Goal: Information Seeking & Learning: Check status

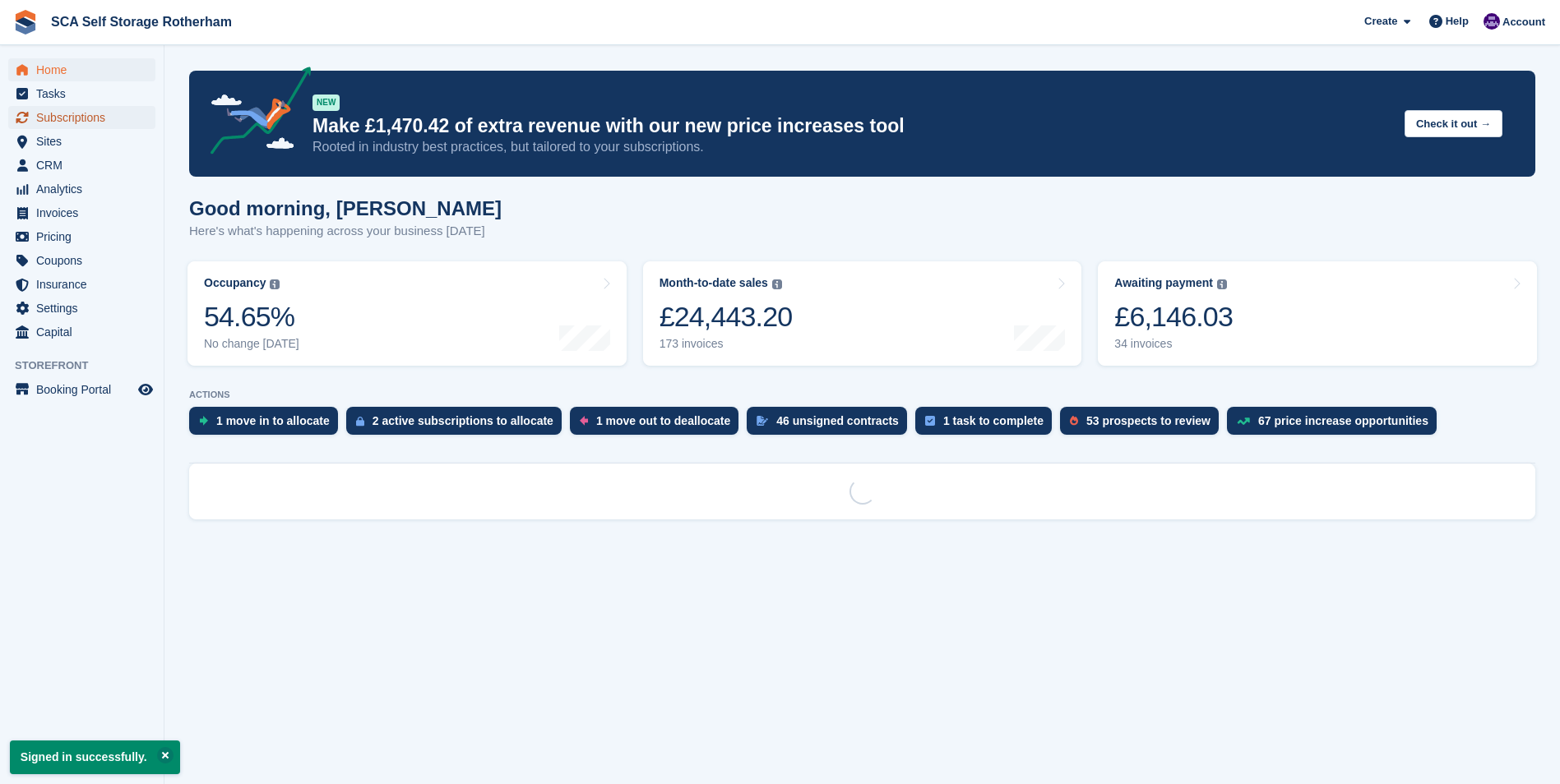
click at [63, 121] on span "Subscriptions" at bounding box center [85, 118] width 99 height 23
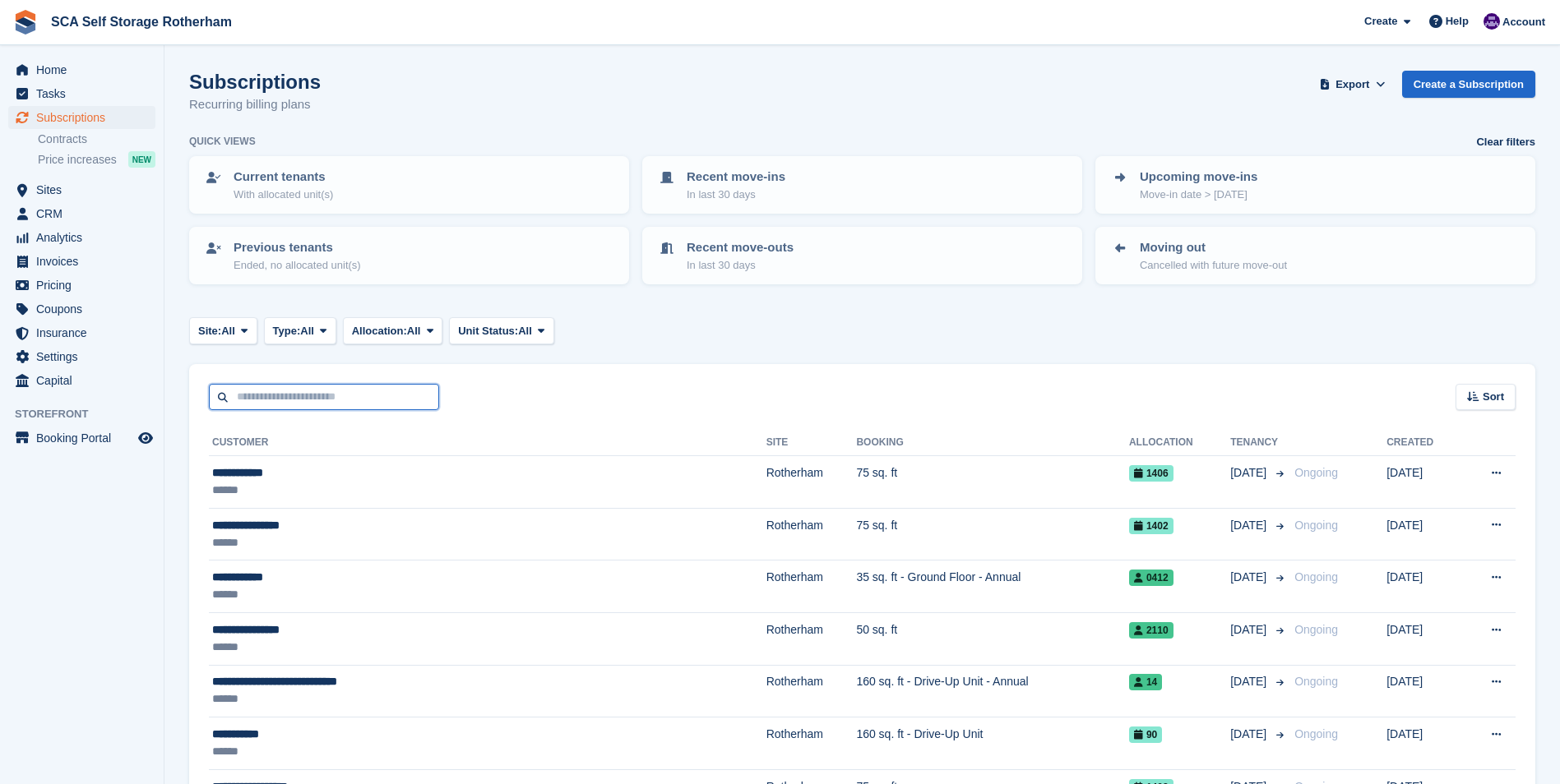
click at [288, 387] on input "text" at bounding box center [324, 397] width 231 height 27
type input "*****"
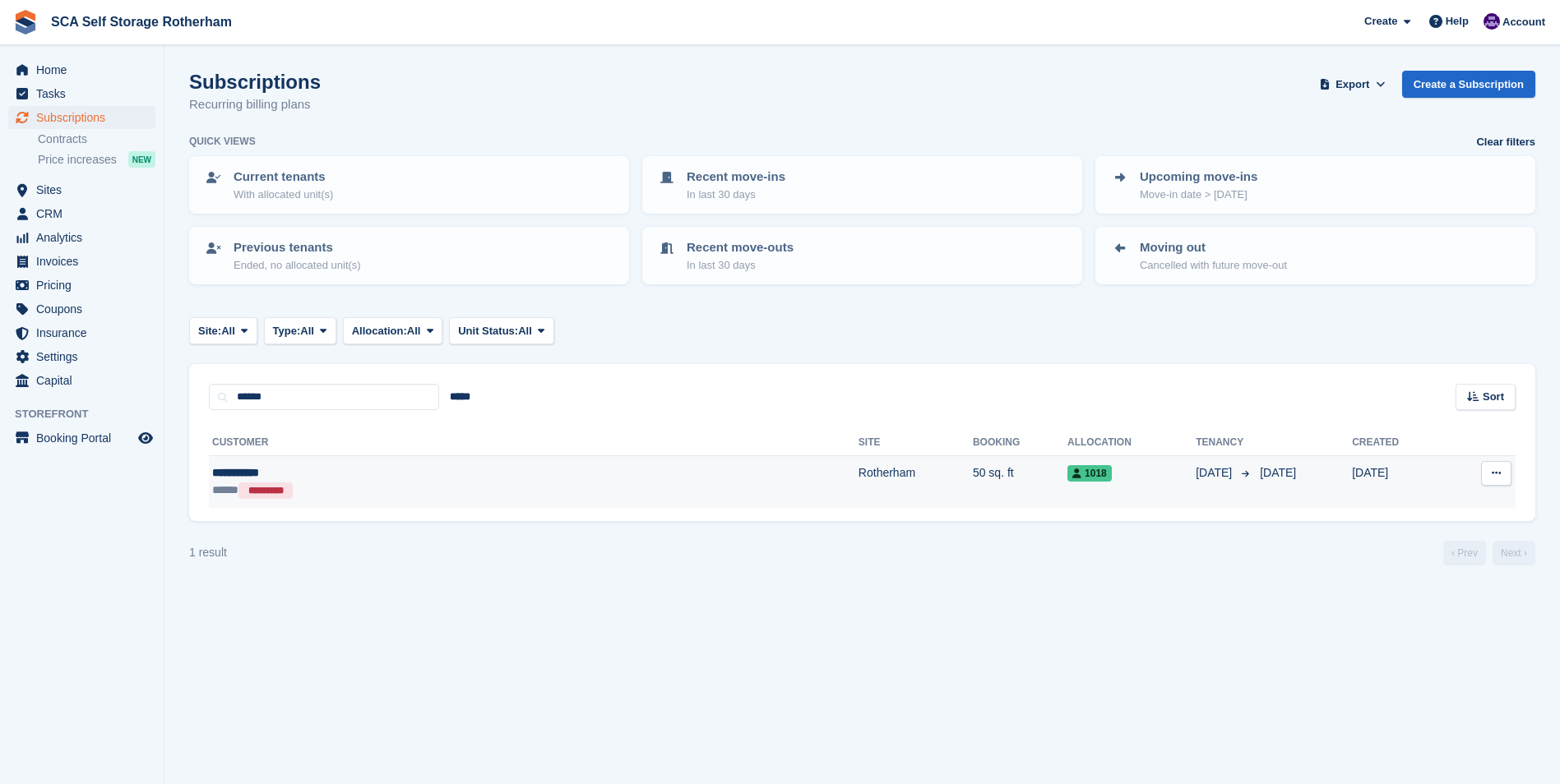
click at [859, 484] on td "Rotherham" at bounding box center [915, 481] width 114 height 52
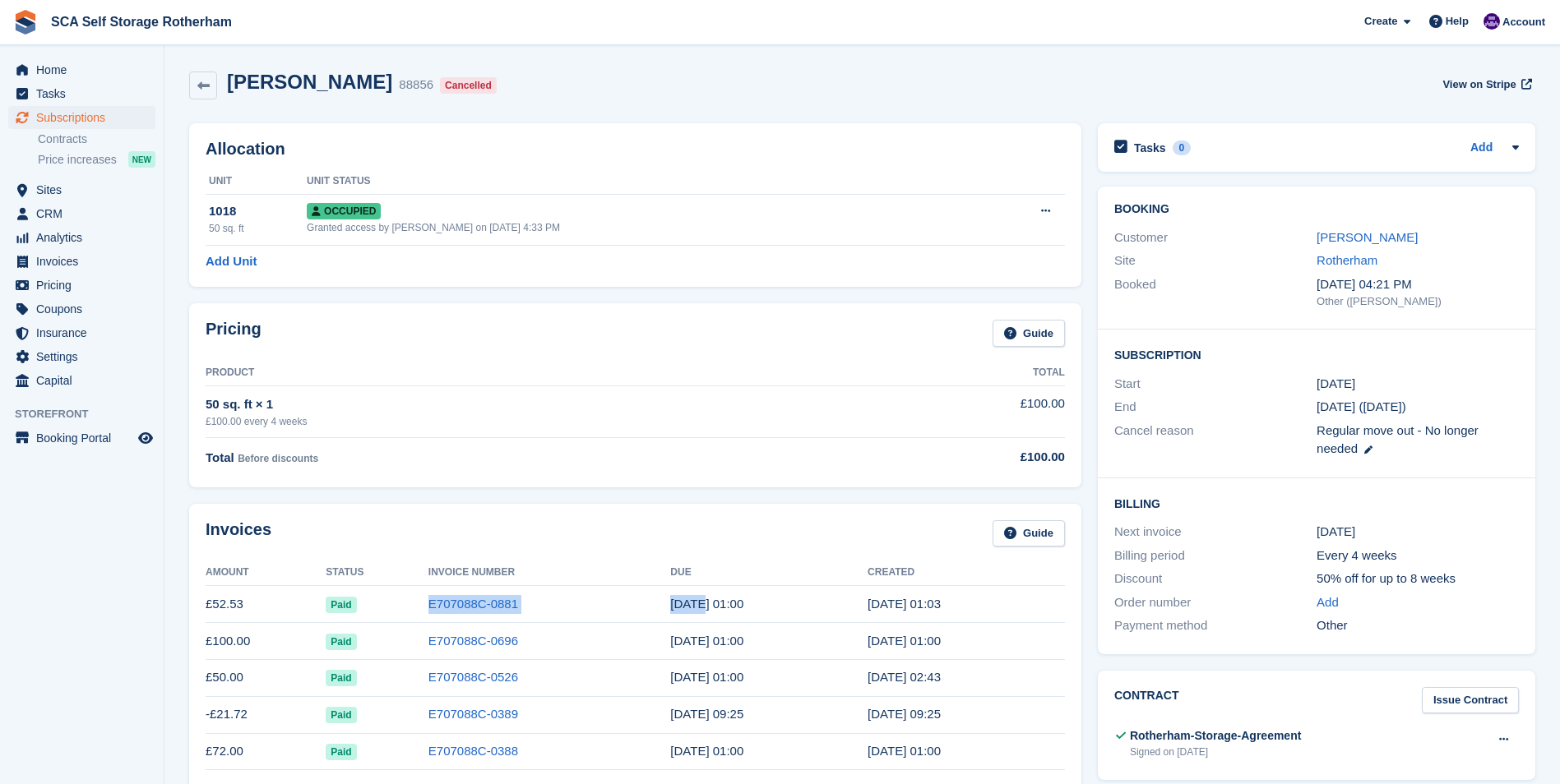
drag, startPoint x: 407, startPoint y: 595, endPoint x: 686, endPoint y: 595, distance: 279.0
click at [686, 595] on tr "£52.53 Paid E707088C-0881 27 Aug, 01:00 26 Aug, 01:03" at bounding box center [635, 604] width 860 height 37
drag, startPoint x: 686, startPoint y: 595, endPoint x: 603, endPoint y: 537, distance: 101.3
click at [603, 537] on div "Invoices Guide" at bounding box center [635, 539] width 860 height 37
click at [451, 640] on link "E707088C-0696" at bounding box center [474, 640] width 90 height 14
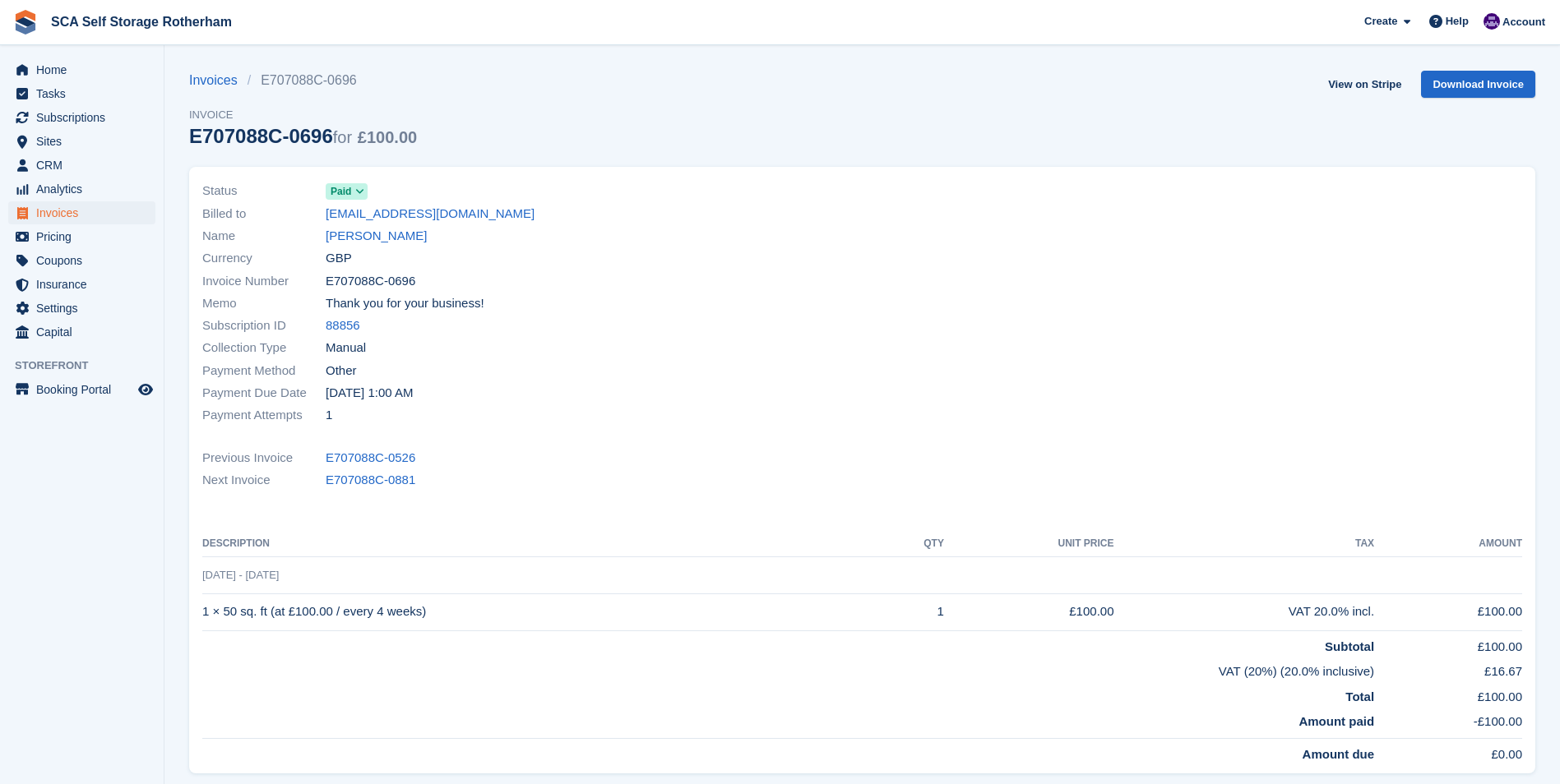
click at [241, 584] on td "29 Jul - 26 Aug" at bounding box center [862, 575] width 1320 height 37
click at [292, 574] on td "29 Jul - 26 Aug" at bounding box center [862, 575] width 1320 height 37
click at [537, 454] on div "Previous Invoice E707088C-0526" at bounding box center [862, 457] width 1320 height 22
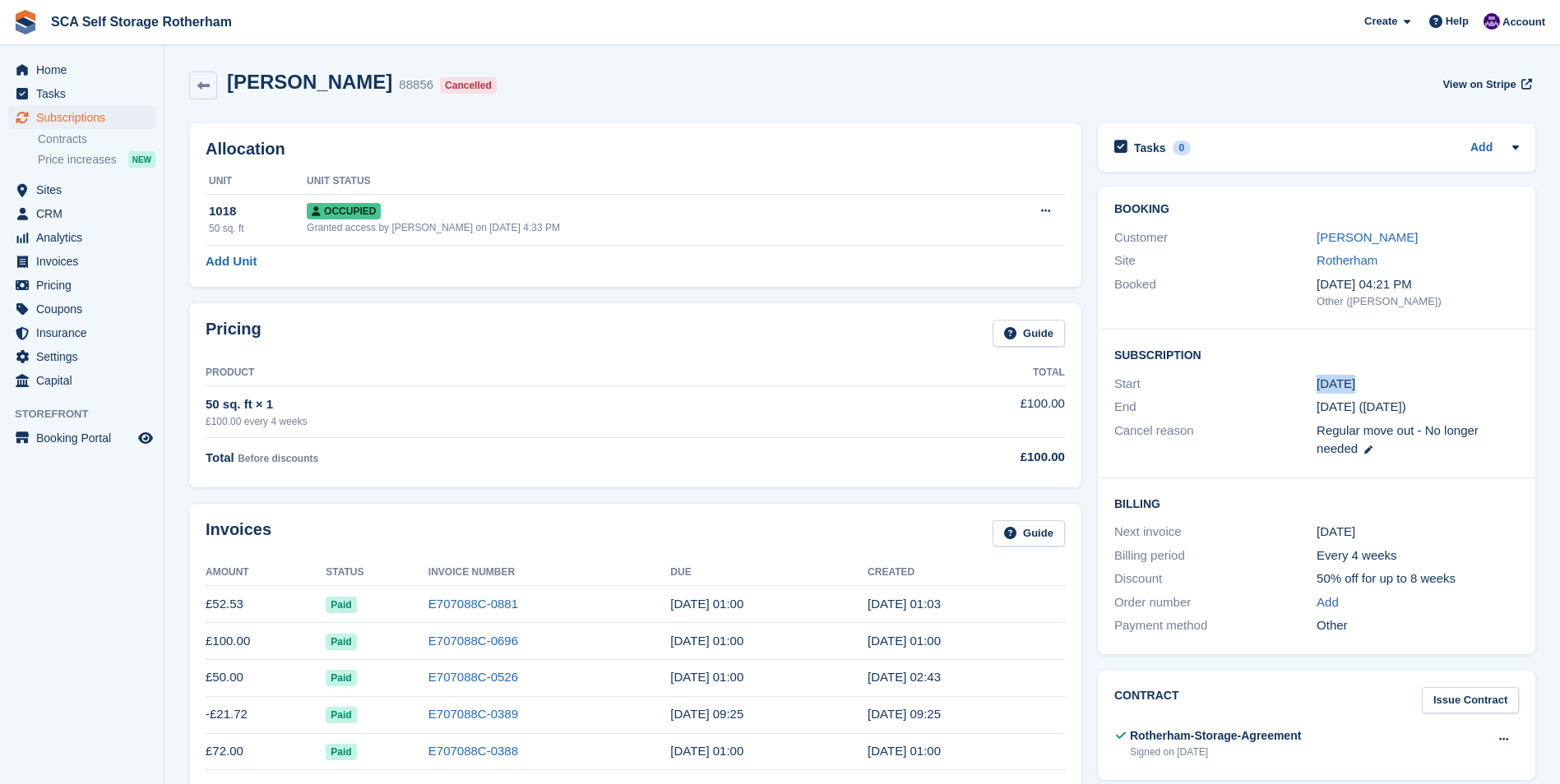
drag, startPoint x: 1352, startPoint y: 382, endPoint x: 1312, endPoint y: 382, distance: 40.0
click at [1312, 382] on div "Start 3 Jun" at bounding box center [1317, 384] width 404 height 23
click at [1198, 505] on h2 "Billing" at bounding box center [1317, 503] width 404 height 17
click at [514, 454] on div "Total Before discounts" at bounding box center [513, 458] width 615 height 20
click at [477, 607] on link "E707088C-0881" at bounding box center [474, 603] width 90 height 14
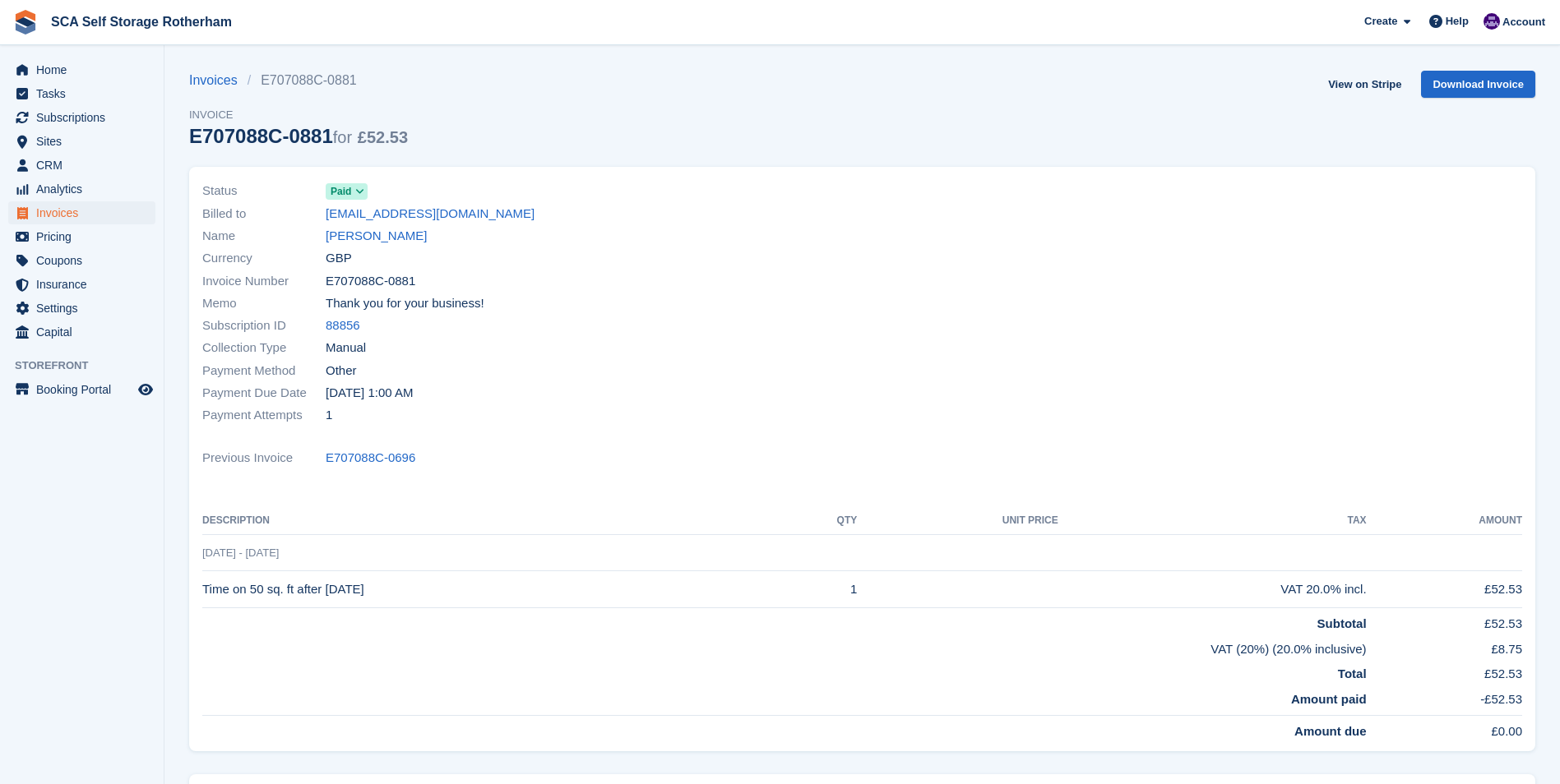
drag, startPoint x: 318, startPoint y: 696, endPoint x: 315, endPoint y: 716, distance: 20.2
click at [319, 699] on td "Amount paid" at bounding box center [784, 699] width 1164 height 32
click at [59, 123] on span "Subscriptions" at bounding box center [85, 118] width 99 height 23
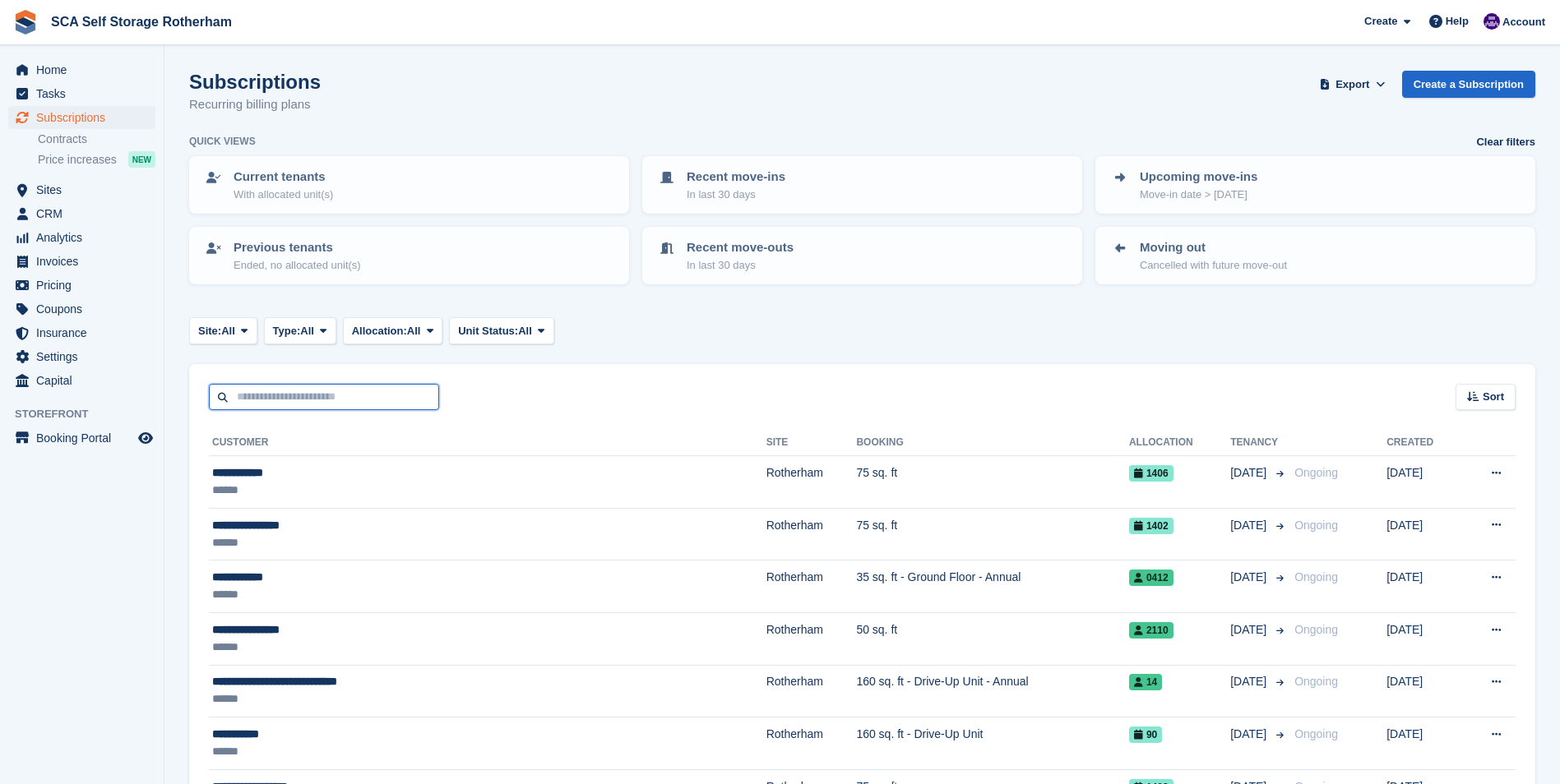
click at [287, 392] on input "text" at bounding box center [324, 397] width 231 height 27
click at [564, 75] on div "Subscriptions Recurring billing plans Export Export Subscriptions Export a CSV …" at bounding box center [863, 102] width 1346 height 63
drag, startPoint x: 564, startPoint y: 75, endPoint x: 454, endPoint y: 85, distance: 110.5
click at [454, 87] on div "Subscriptions Recurring billing plans Export Export Subscriptions Export a CSV …" at bounding box center [863, 102] width 1346 height 63
click at [88, 127] on span "Subscriptions" at bounding box center [85, 118] width 99 height 23
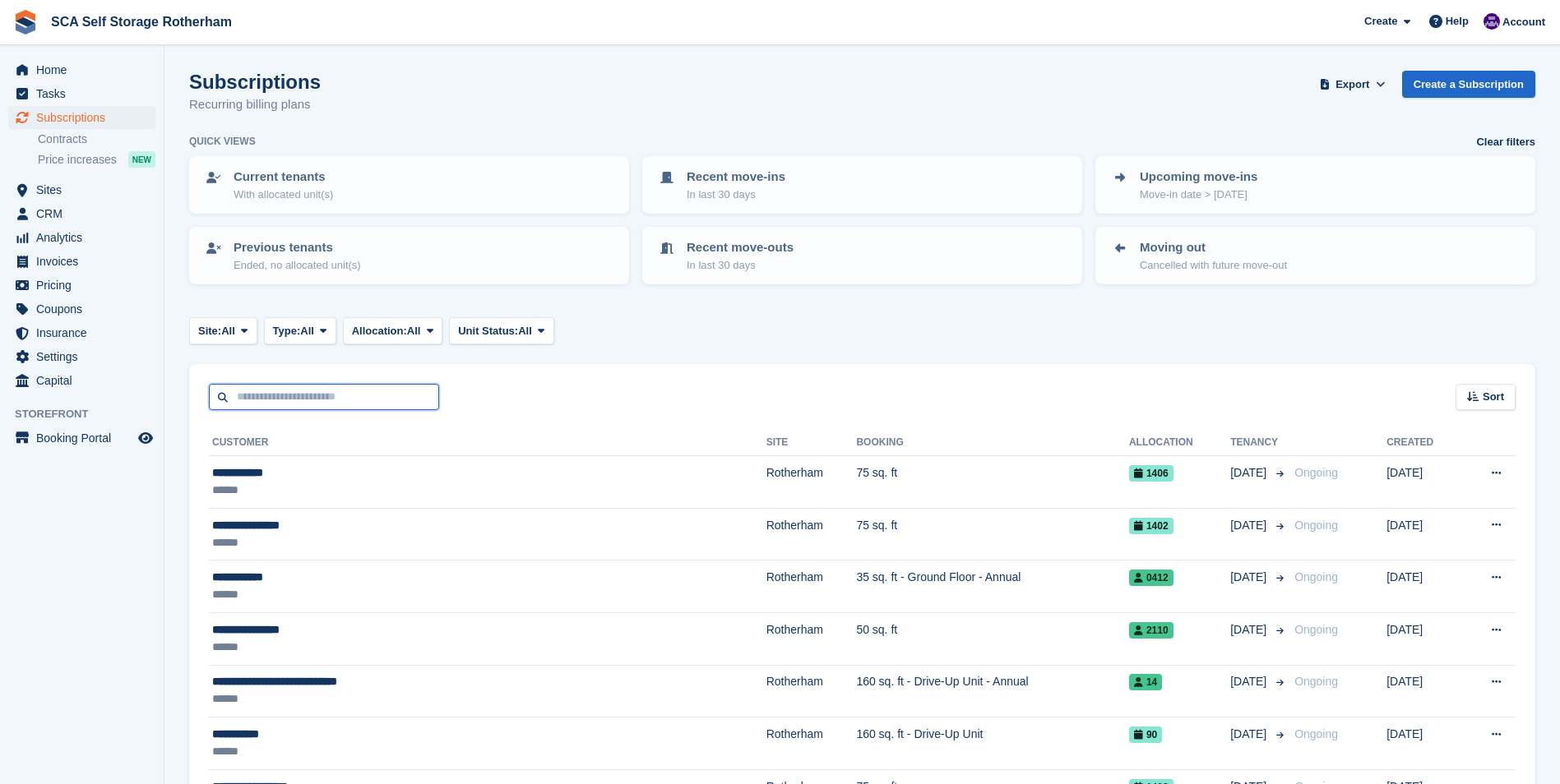
click at [255, 399] on input "text" at bounding box center [324, 397] width 231 height 27
type input "******"
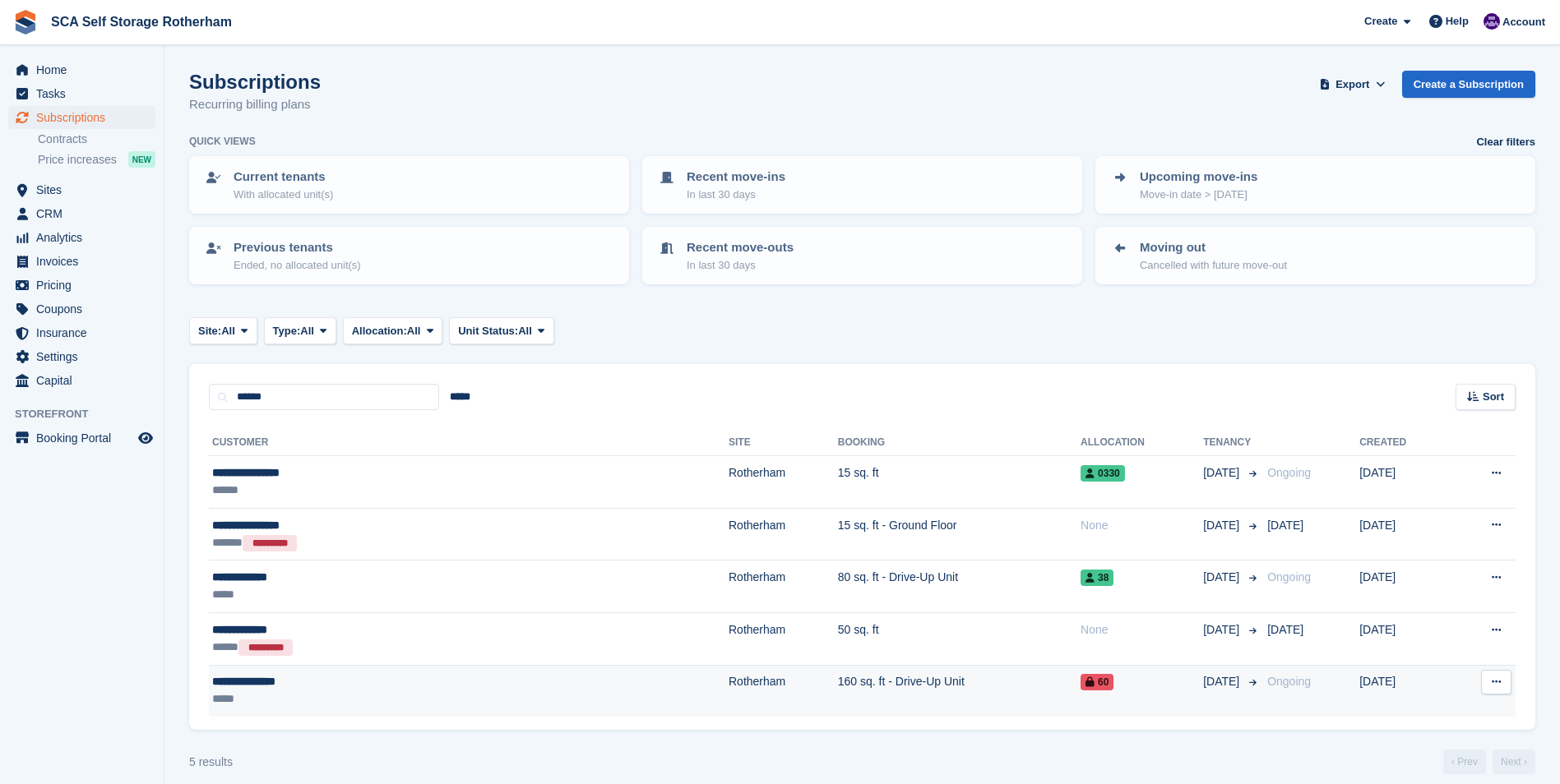
click at [298, 703] on div "*****" at bounding box center [346, 699] width 268 height 18
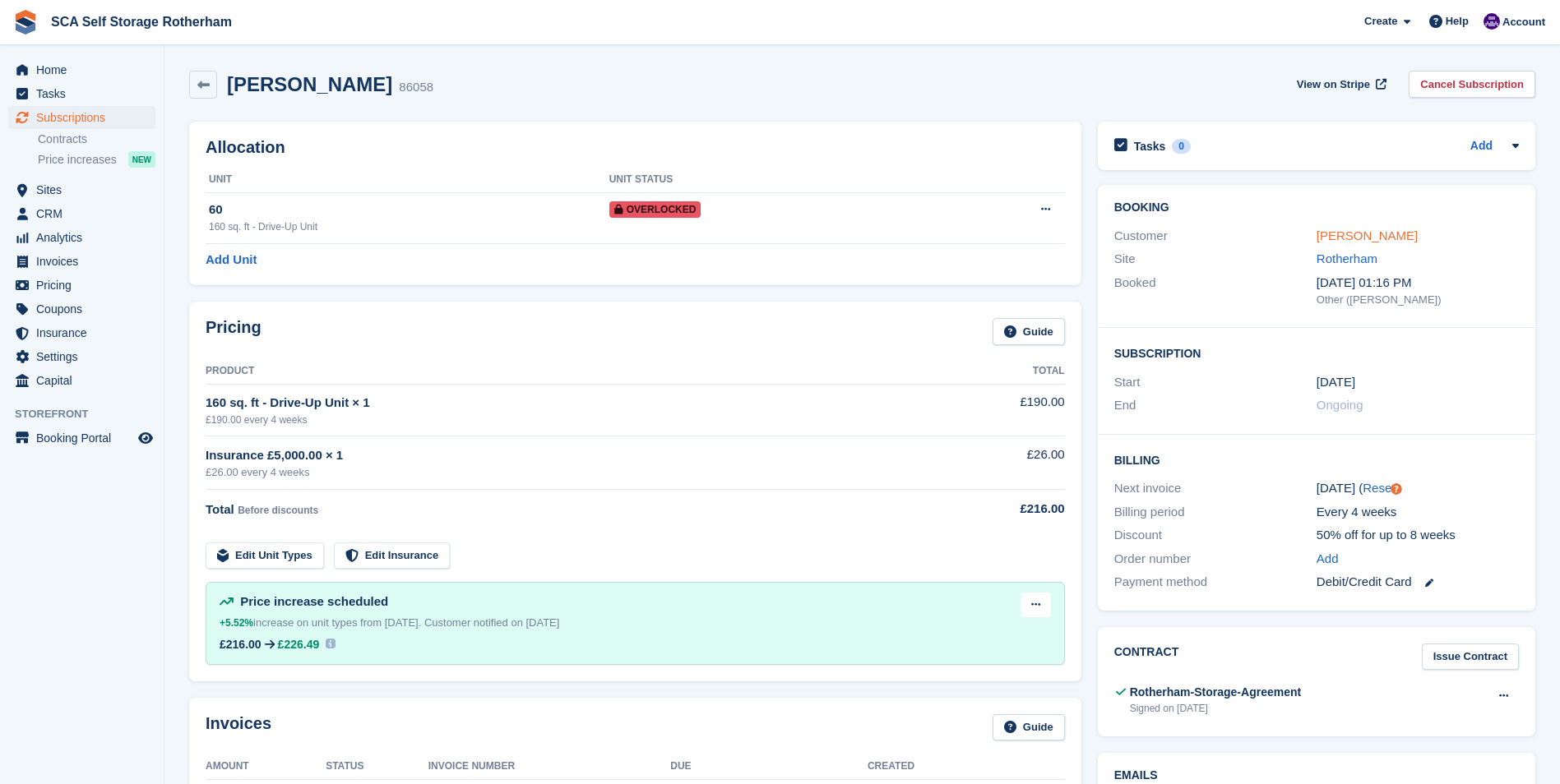
click at [1365, 239] on link "Rebecca Goddard" at bounding box center [1368, 235] width 102 height 14
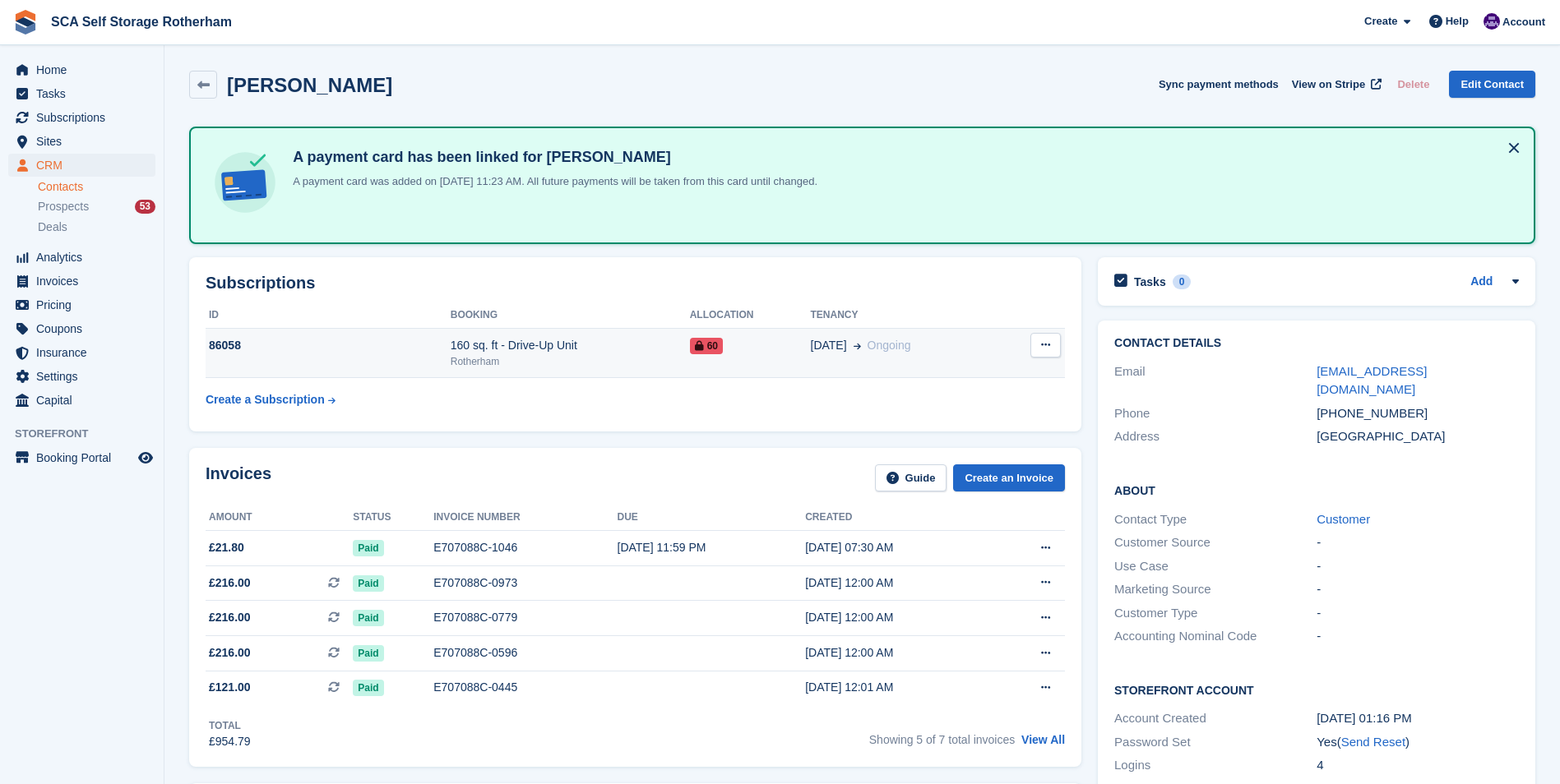
click at [1039, 352] on button at bounding box center [1045, 345] width 30 height 24
click at [820, 345] on span "18 May" at bounding box center [828, 346] width 36 height 18
click at [1046, 340] on button at bounding box center [1045, 345] width 30 height 24
click at [727, 355] on td "60" at bounding box center [750, 352] width 121 height 50
click at [1041, 350] on icon at bounding box center [1045, 345] width 9 height 11
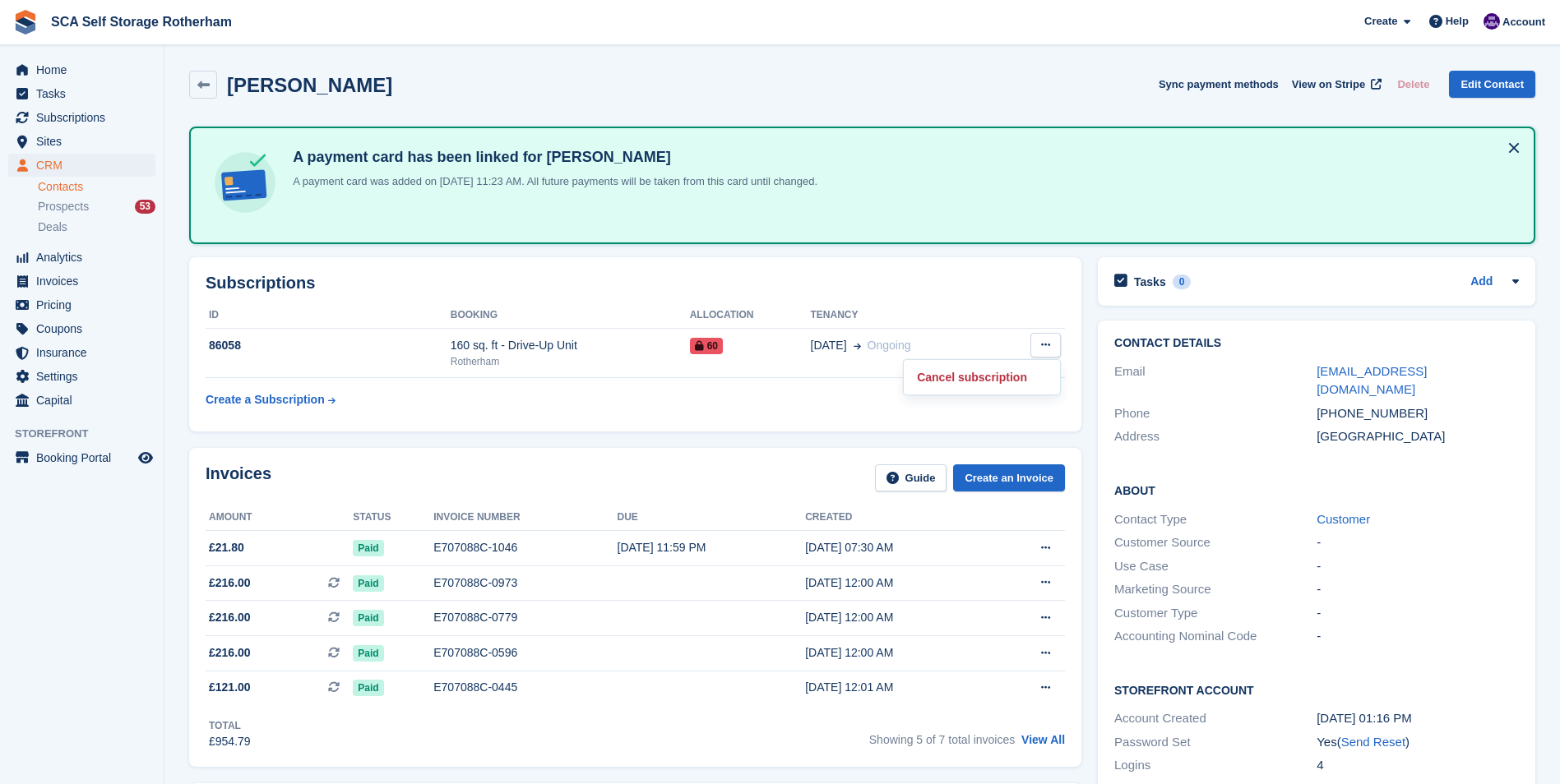
drag, startPoint x: 952, startPoint y: 320, endPoint x: 754, endPoint y: 324, distance: 198.0
click at [917, 324] on th "Tenancy" at bounding box center [906, 315] width 190 height 26
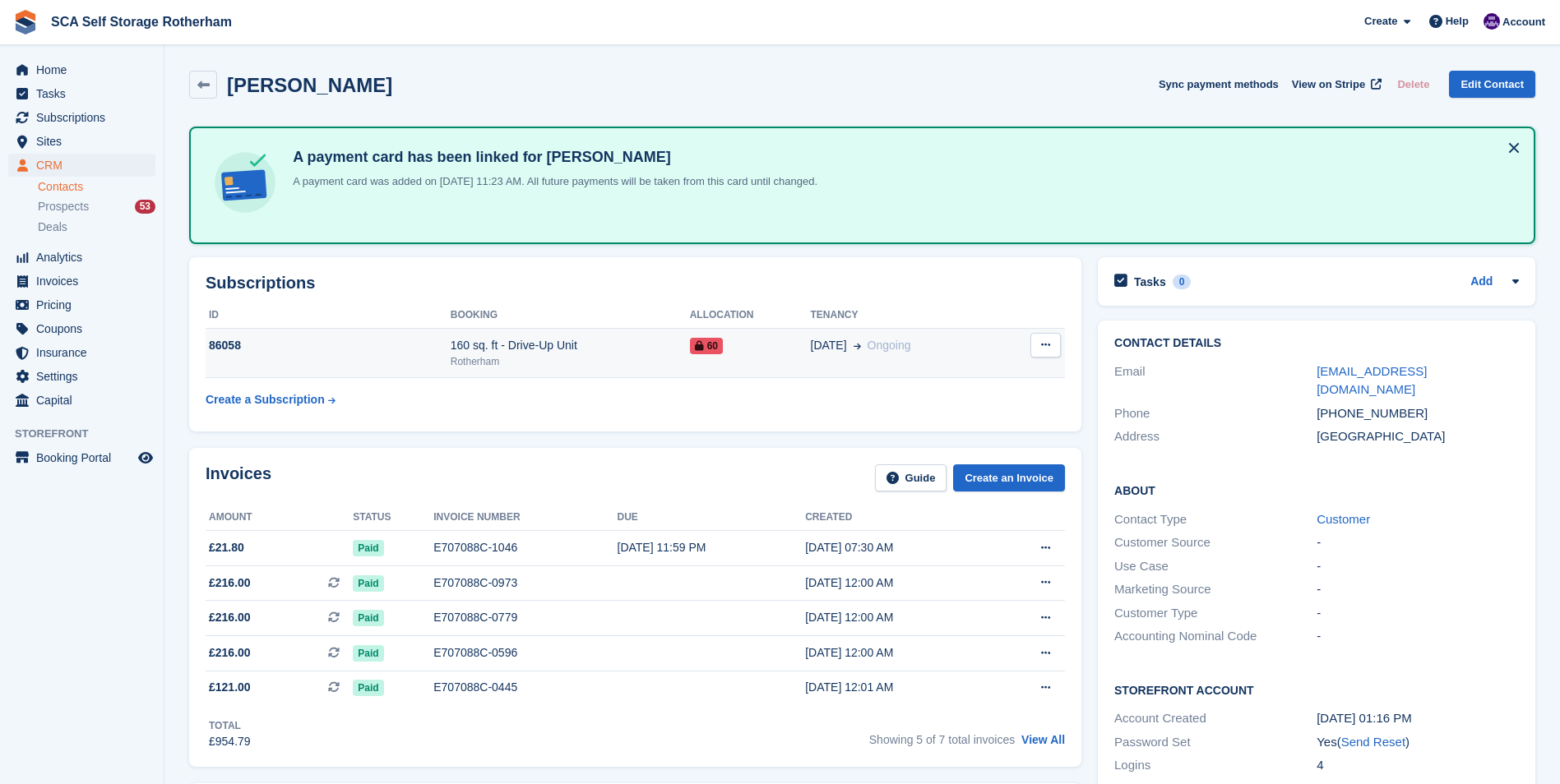
click at [674, 334] on td "160 sq. ft - Drive-Up Unit Rotherham" at bounding box center [569, 352] width 239 height 50
click at [530, 351] on div "160 sq. ft - Drive-Up Unit" at bounding box center [569, 346] width 239 height 18
click at [1046, 346] on icon at bounding box center [1045, 345] width 9 height 11
click at [948, 332] on td "18 May Ongoing" at bounding box center [906, 352] width 190 height 50
click at [740, 356] on td "60" at bounding box center [750, 352] width 121 height 50
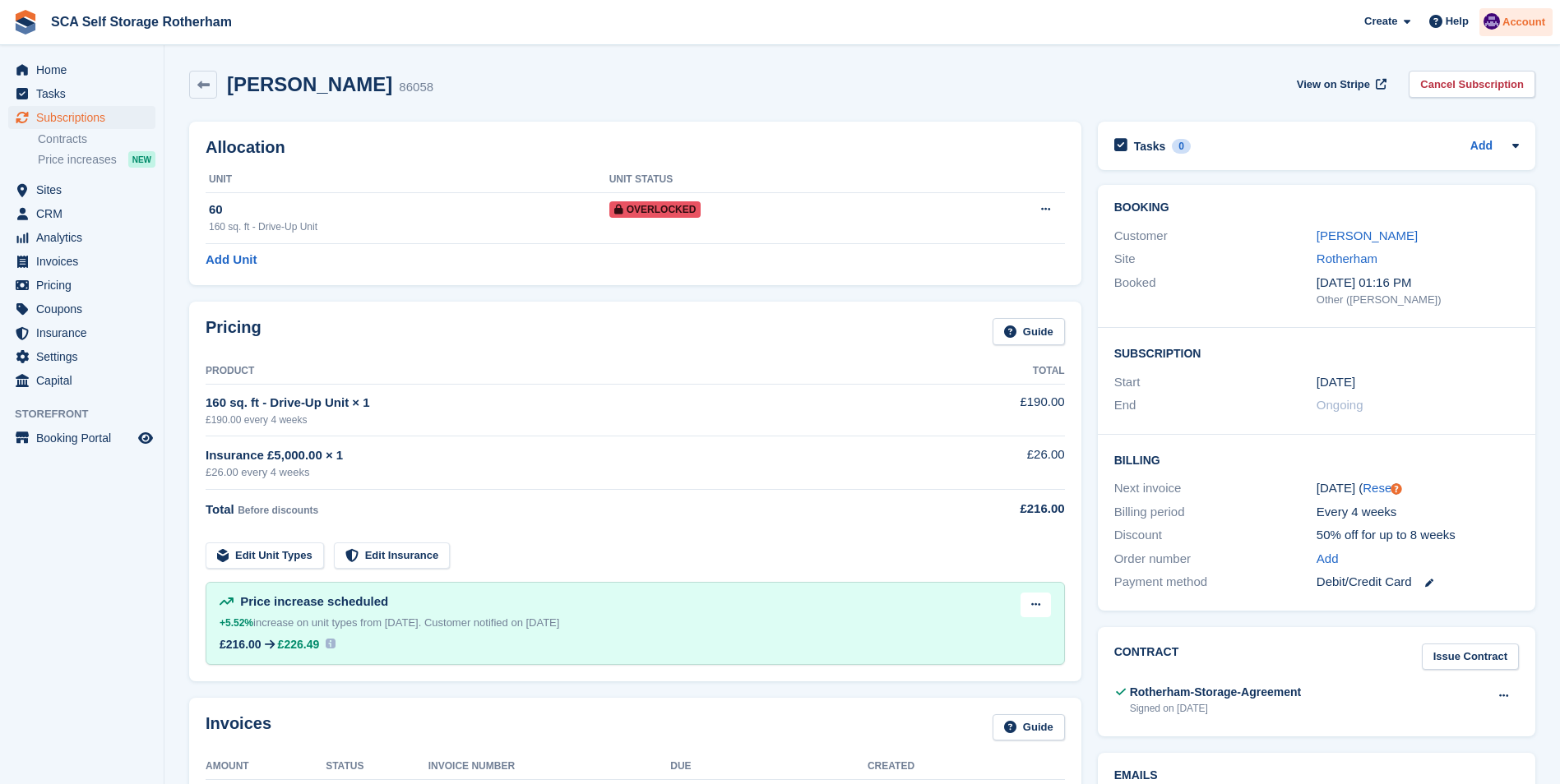
click at [1533, 28] on span "Account" at bounding box center [1524, 21] width 43 height 17
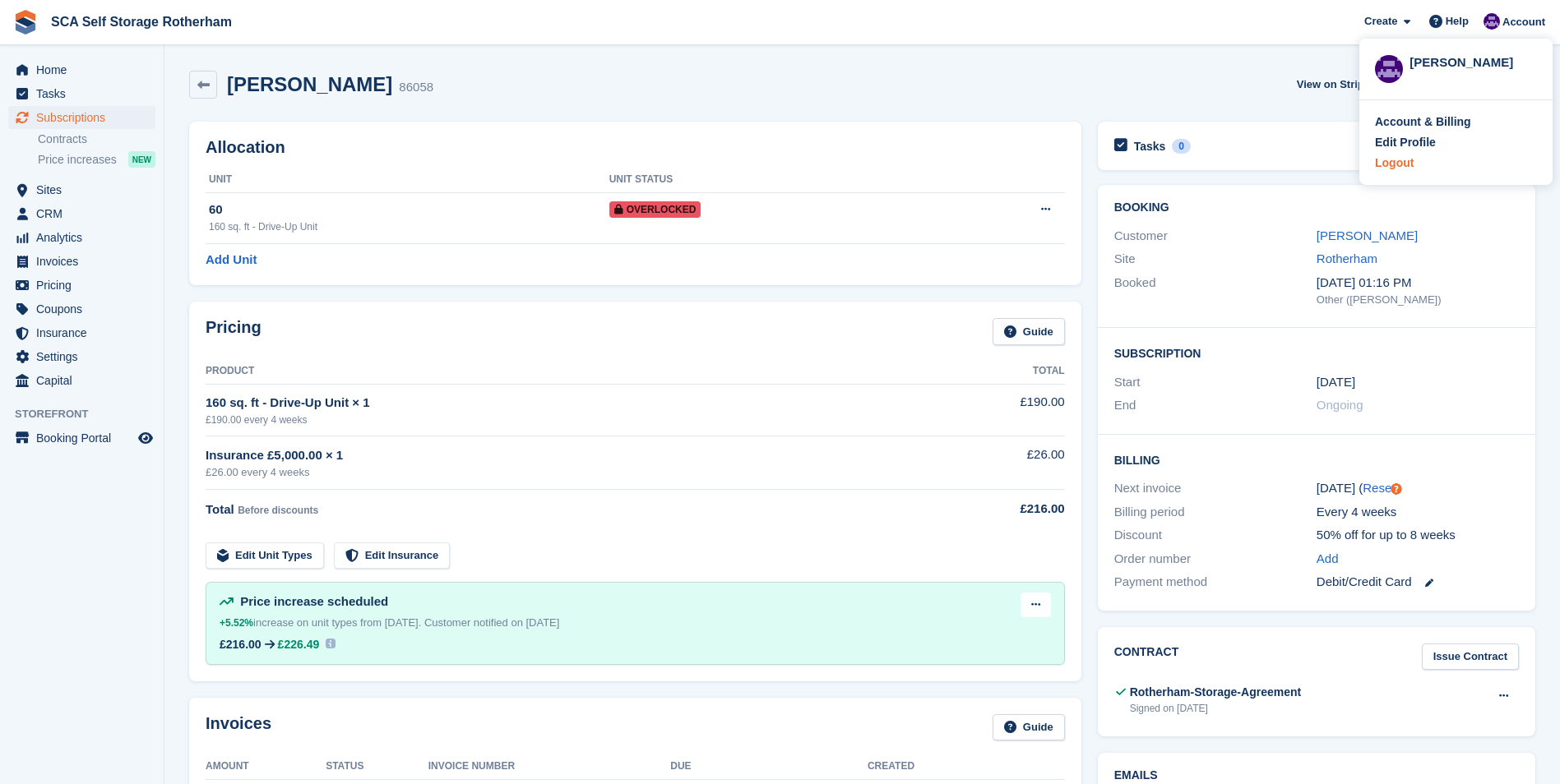
click at [1411, 163] on div "Logout" at bounding box center [1455, 163] width 162 height 18
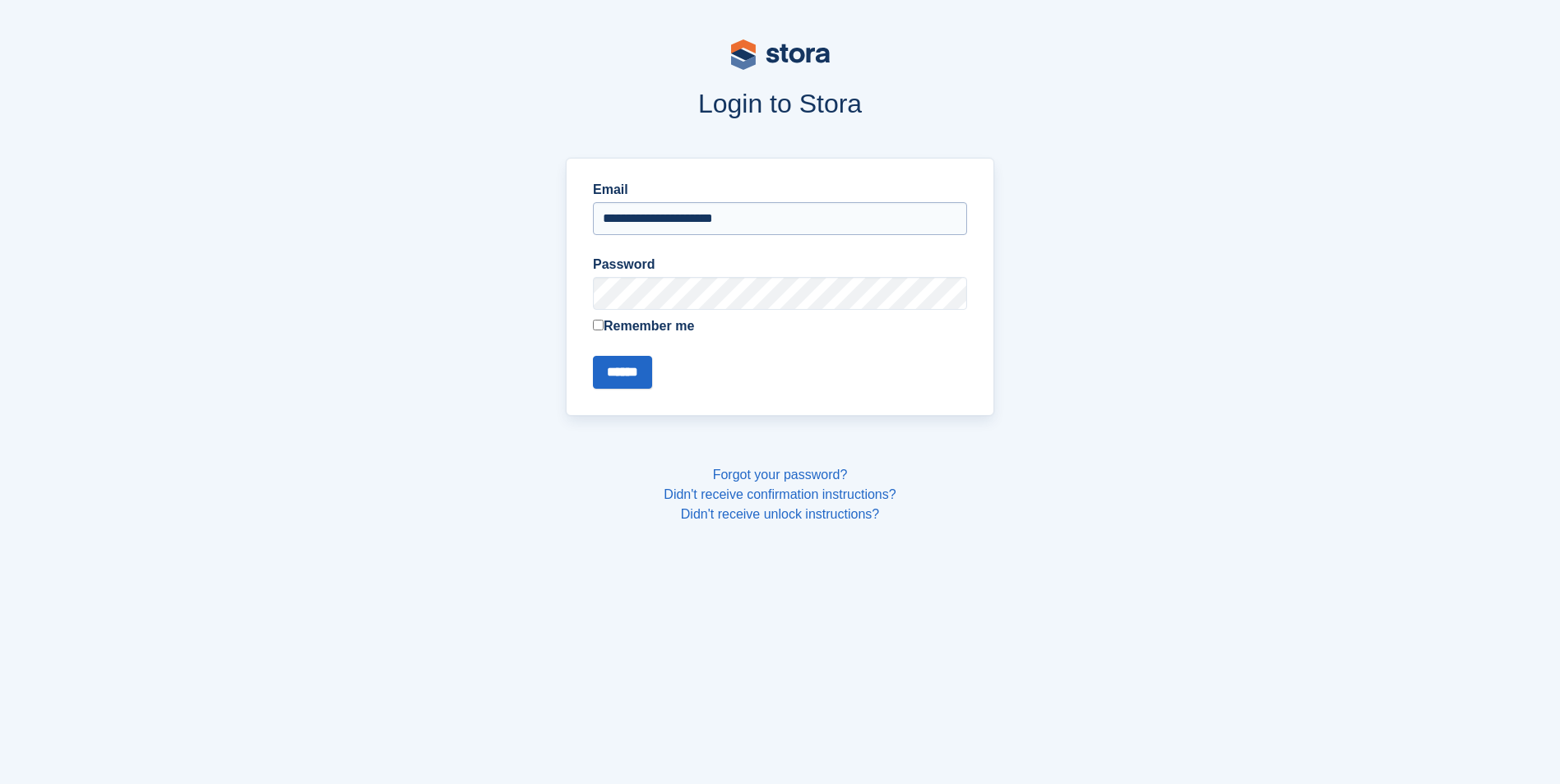
click at [721, 215] on input "**********" at bounding box center [780, 219] width 374 height 33
type input "**********"
click at [644, 363] on input "******" at bounding box center [622, 372] width 60 height 33
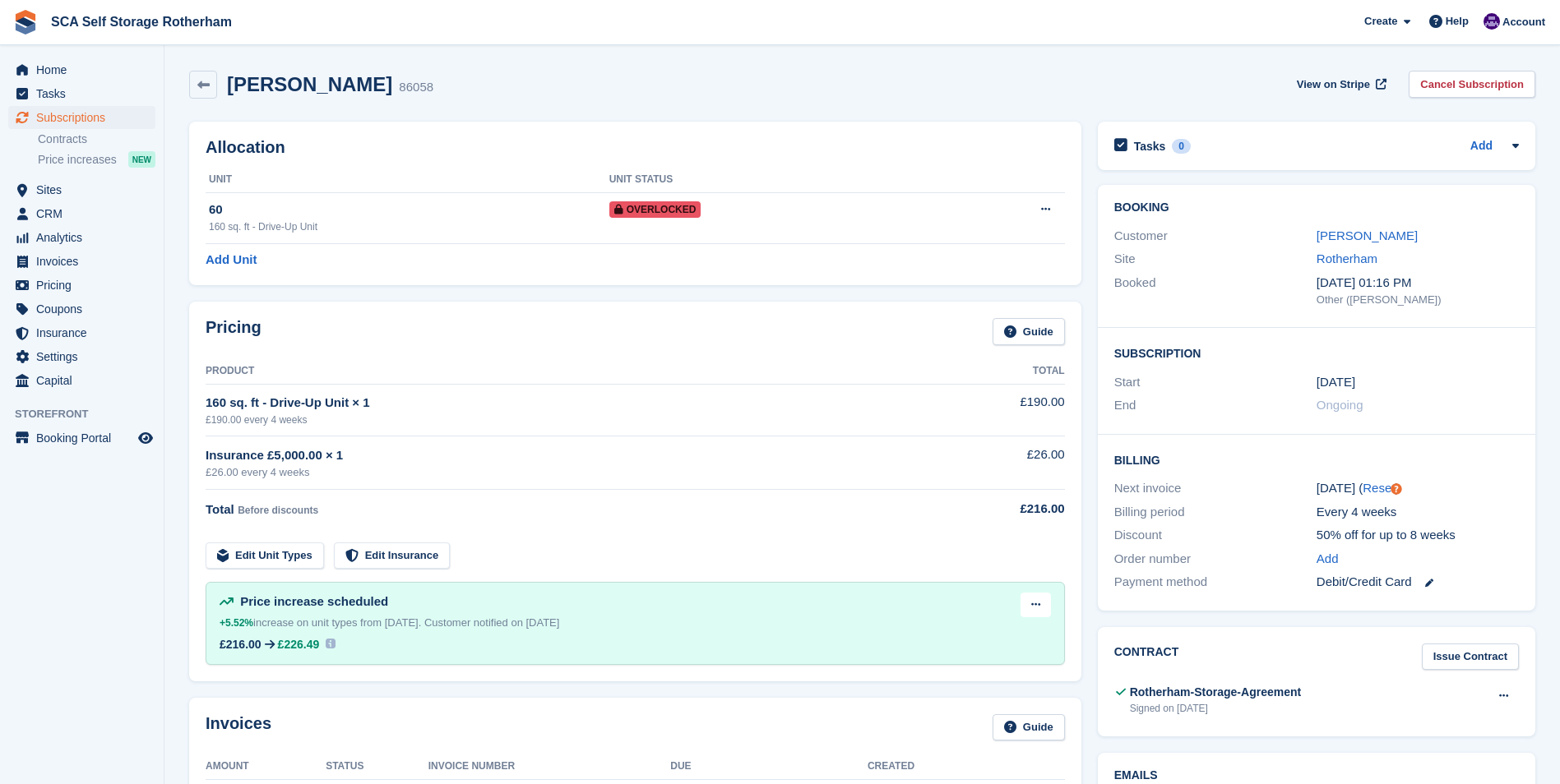
click at [653, 128] on div "Allocation Unit Unit Status 60 160 sq. ft - Drive-Up Unit Overlocked Remove Ove…" at bounding box center [635, 204] width 892 height 164
click at [130, 538] on aside "Home Tasks Subscriptions Subscriptions Subscriptions Contracts Price increases …" at bounding box center [82, 395] width 164 height 702
click at [663, 86] on div "Rebecca Goddard 86058 View on Stripe Cancel Subscription" at bounding box center [863, 84] width 1346 height 28
click at [1339, 228] on link "Rebecca Goddard" at bounding box center [1368, 235] width 102 height 14
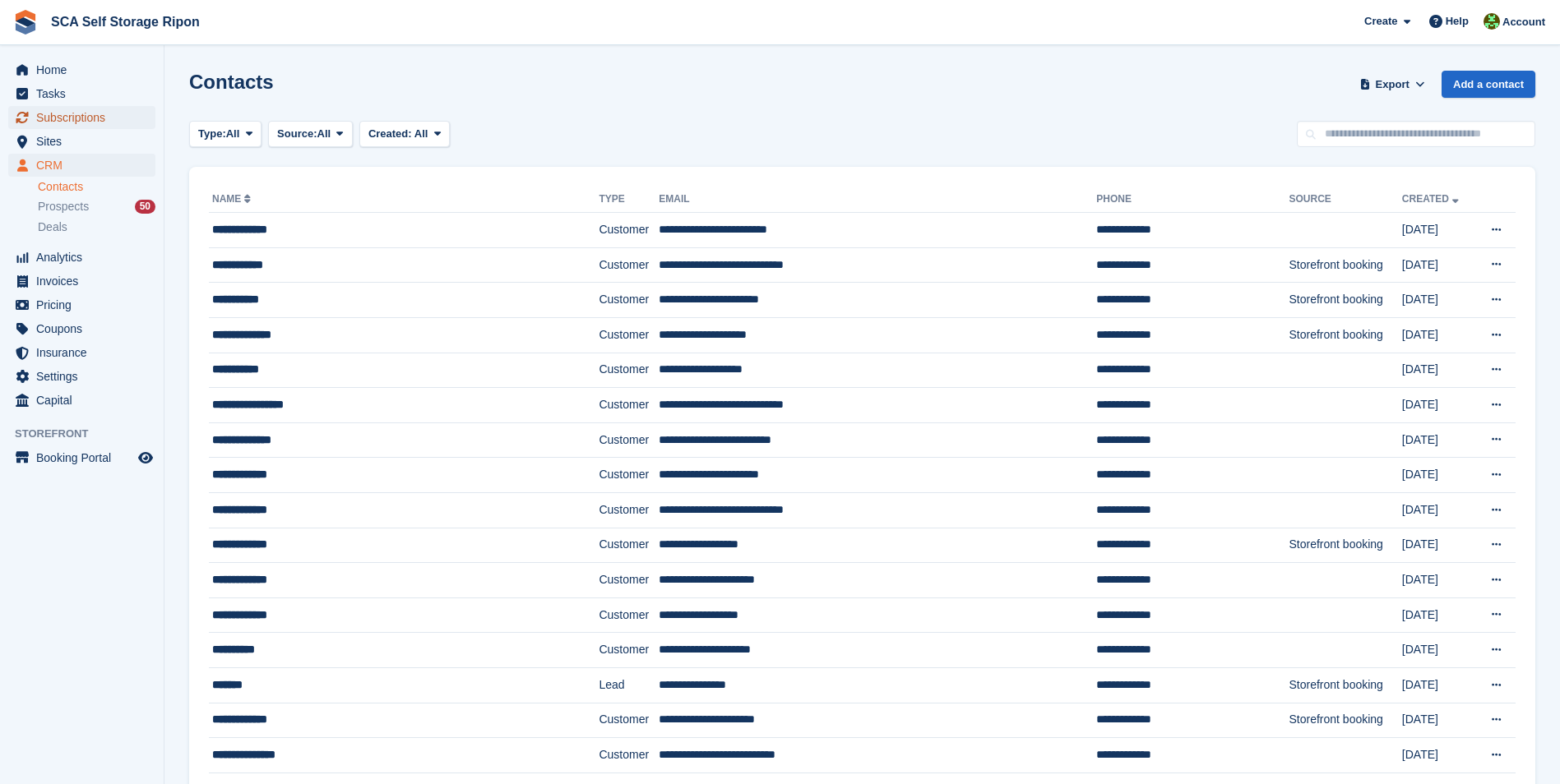
click at [86, 117] on span "Subscriptions" at bounding box center [85, 118] width 99 height 23
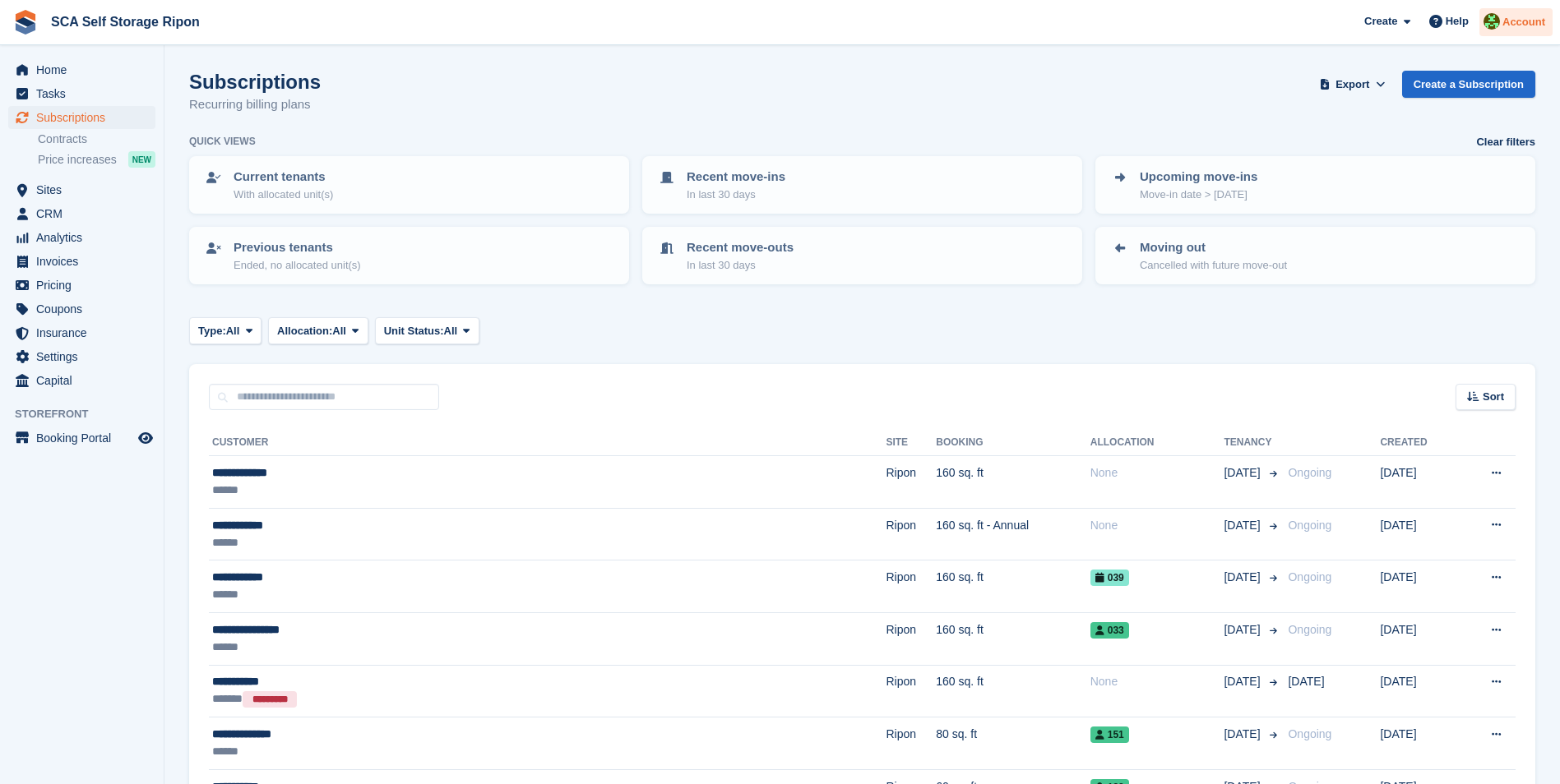
click at [1499, 30] on div at bounding box center [1491, 23] width 17 height 22
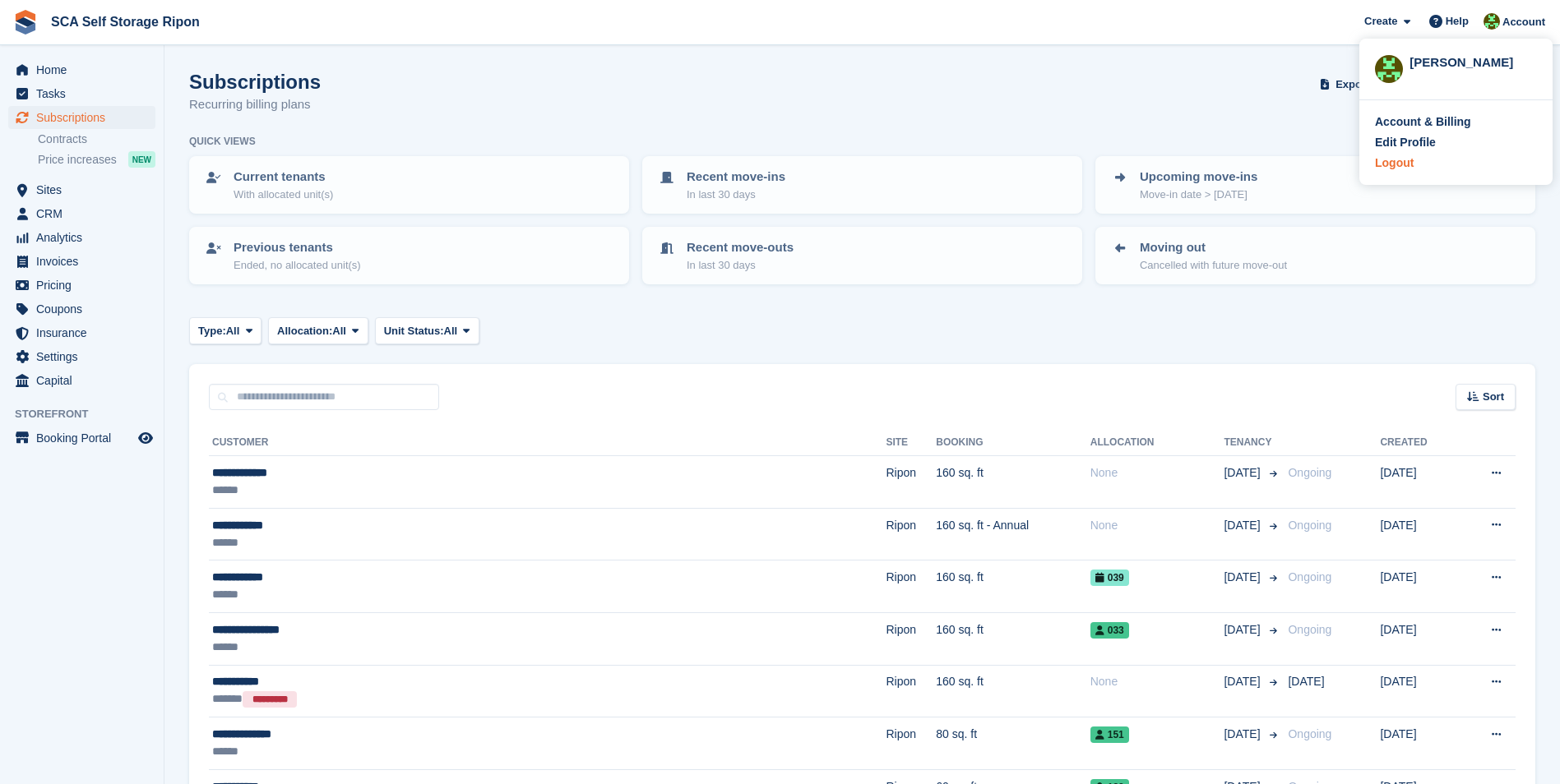
click at [1390, 167] on div "Logout" at bounding box center [1394, 163] width 39 height 18
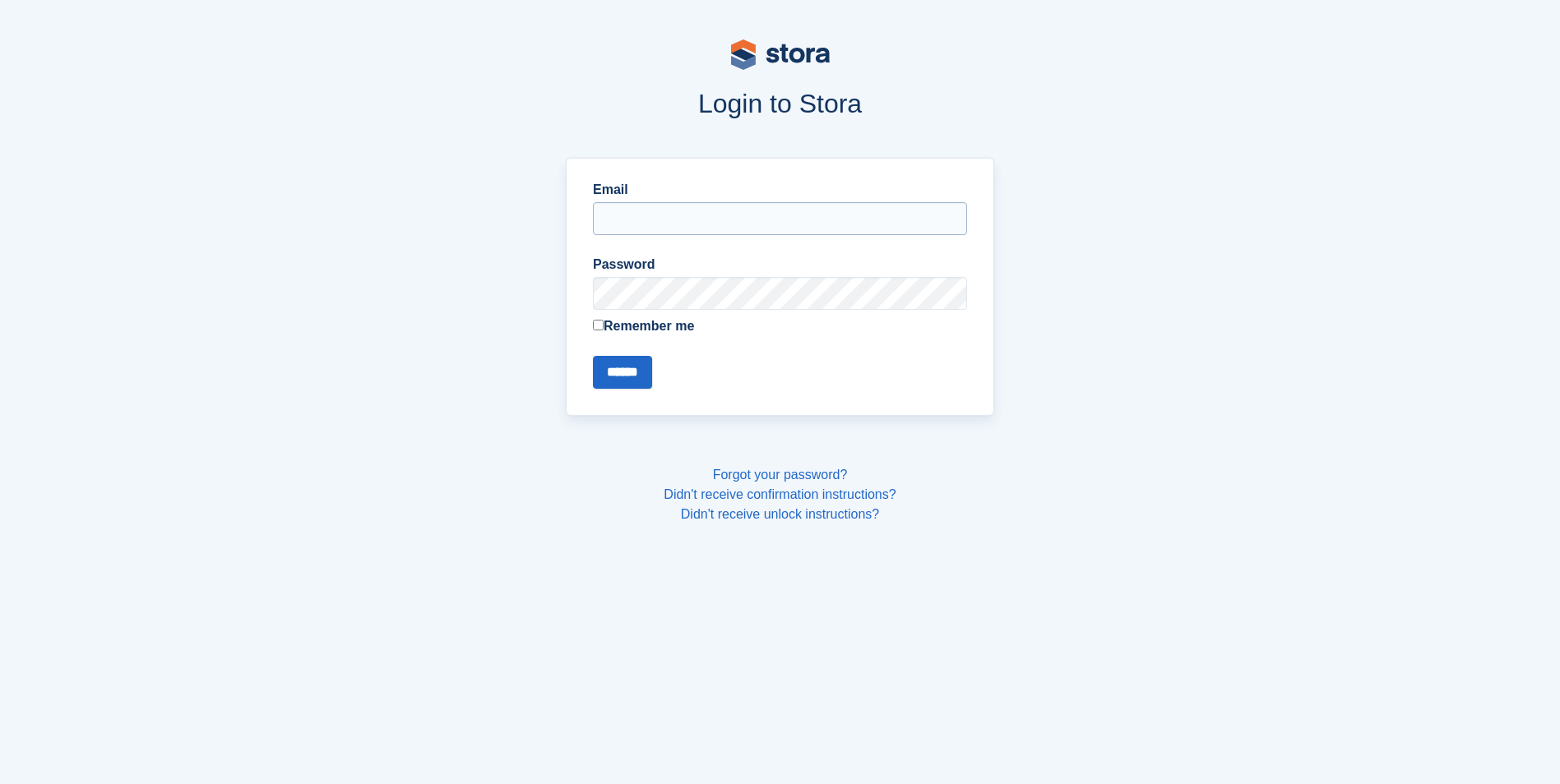
click at [714, 227] on input "Email" at bounding box center [780, 219] width 374 height 33
click at [683, 222] on input "**********" at bounding box center [780, 219] width 374 height 33
type input "**********"
click at [622, 372] on input "******" at bounding box center [622, 372] width 60 height 33
